Goal: Find contact information: Find contact information

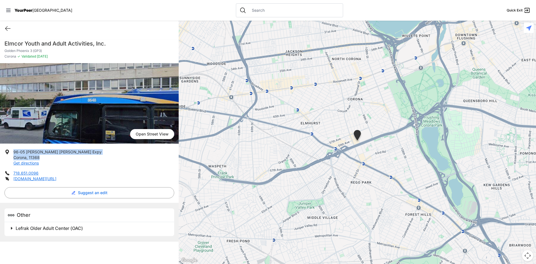
drag, startPoint x: 46, startPoint y: 157, endPoint x: 14, endPoint y: 153, distance: 32.0
click at [14, 153] on p "96-05 [PERSON_NAME] [PERSON_NAME] Expy Corona , 11368 Get directions" at bounding box center [57, 157] width 88 height 17
copy p "96-05 [PERSON_NAME] [PERSON_NAME] Expy Corona , 11368"
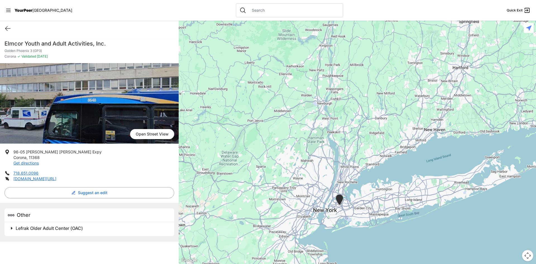
click at [58, 169] on ul "96-05 [PERSON_NAME] [PERSON_NAME] Expy Corona , 11368 Get directions 718.651.00…" at bounding box center [89, 165] width 170 height 32
drag, startPoint x: 32, startPoint y: 173, endPoint x: 86, endPoint y: 170, distance: 53.6
click at [102, 167] on ul "96-05 [PERSON_NAME] [PERSON_NAME] Expy Corona , 11368 Get directions 718.651.00…" at bounding box center [89, 165] width 170 height 32
drag, startPoint x: 44, startPoint y: 173, endPoint x: 13, endPoint y: 174, distance: 30.7
click at [13, 174] on li "718.651.0096" at bounding box center [89, 173] width 170 height 6
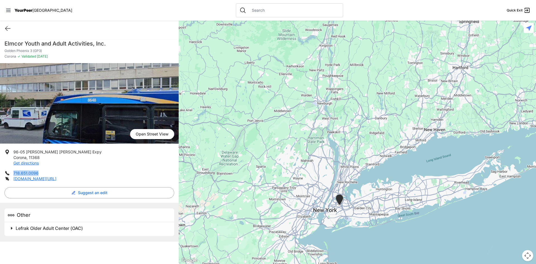
copy link "718.651.0096"
click at [37, 178] on link "[DOMAIN_NAME][URL]" at bounding box center [34, 178] width 43 height 5
